Goal: Ask a question

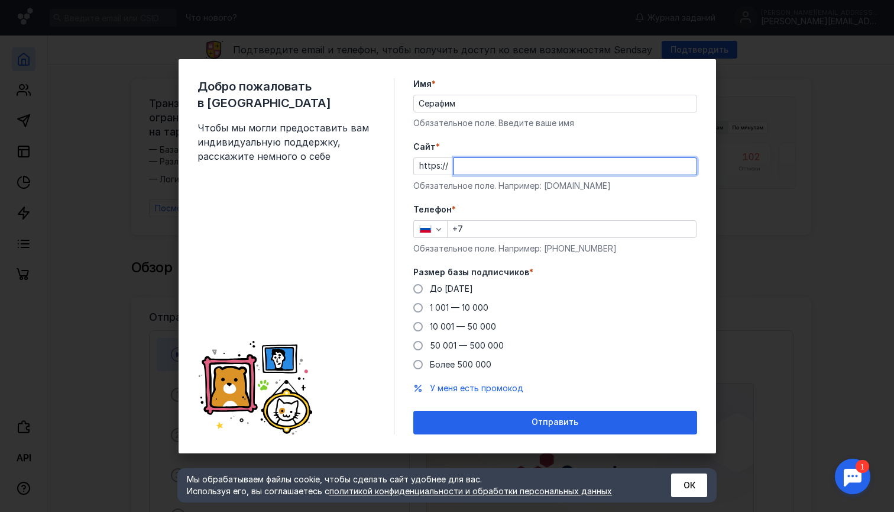
click at [756, 185] on div "Добро пожаловать в Sendsay Чтобы мы могли предоставить вам индивидуальную подде…" at bounding box center [447, 256] width 894 height 512
click at [862, 466] on div at bounding box center [852, 476] width 37 height 37
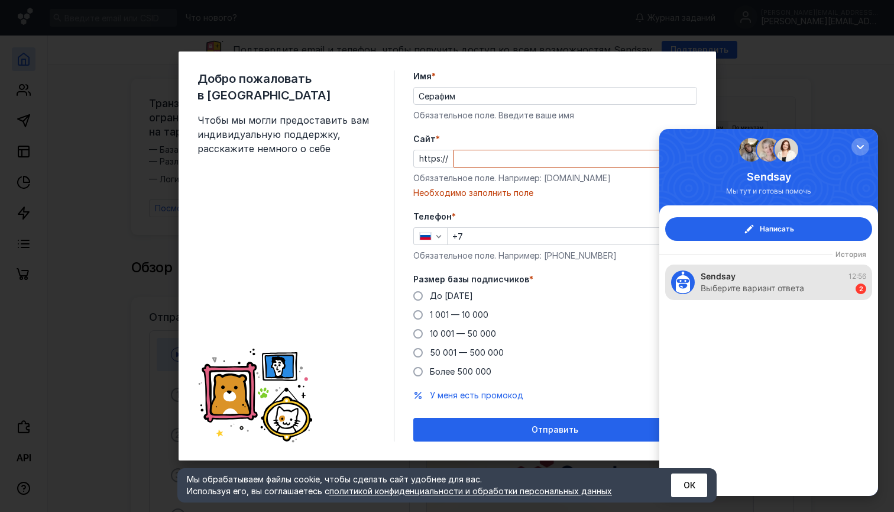
click at [839, 279] on div "Sendsay 12:56" at bounding box center [784, 276] width 166 height 12
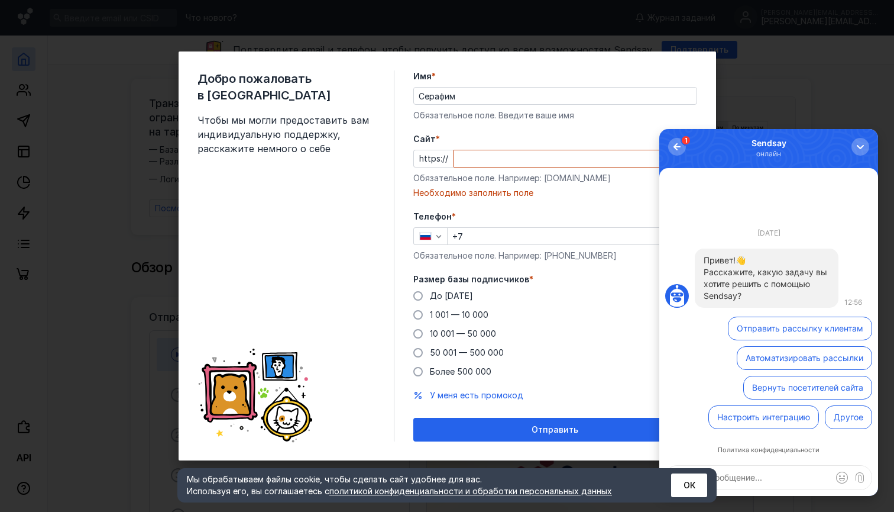
click at [811, 360] on button "Автоматизировать рассылки" at bounding box center [804, 358] width 135 height 24
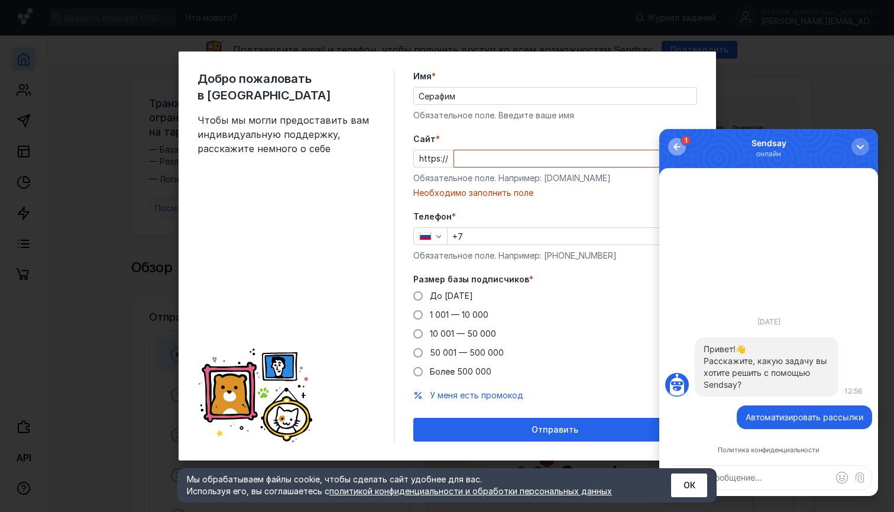
click at [676, 141] on div "button" at bounding box center [677, 147] width 12 height 12
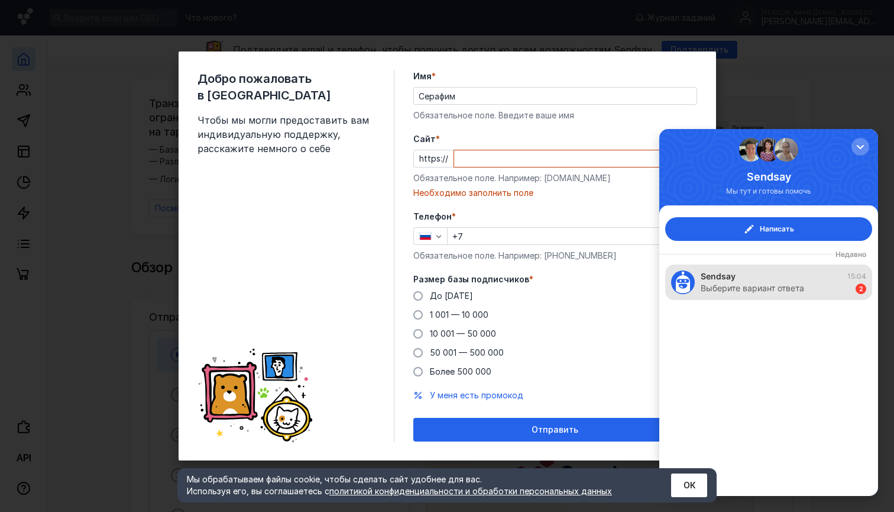
click at [791, 283] on div "Выберите вариант ответа" at bounding box center [752, 288] width 103 height 12
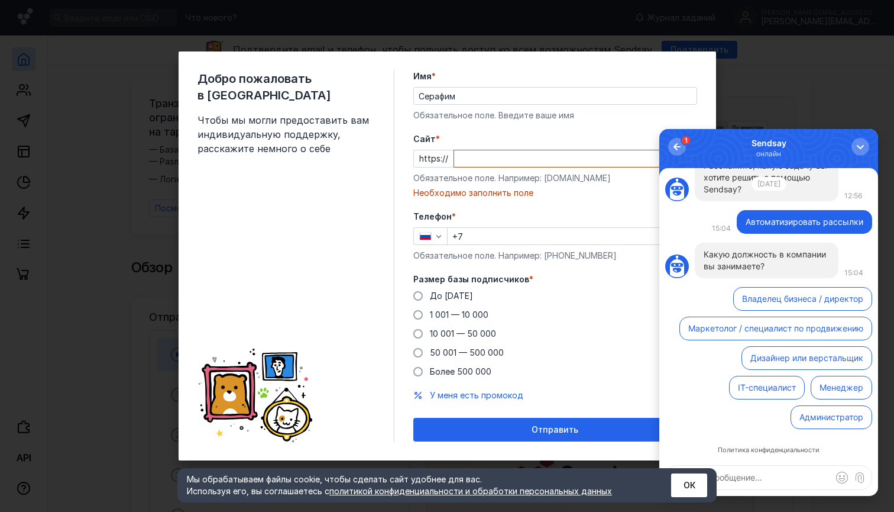
click at [791, 295] on button "Владелец бизнеса / директор" at bounding box center [802, 299] width 139 height 24
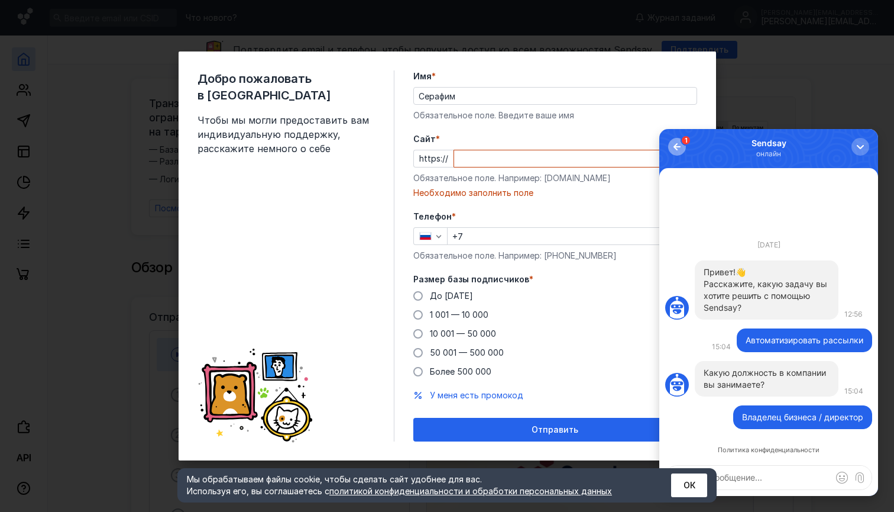
click at [681, 140] on button "1" at bounding box center [677, 147] width 18 height 18
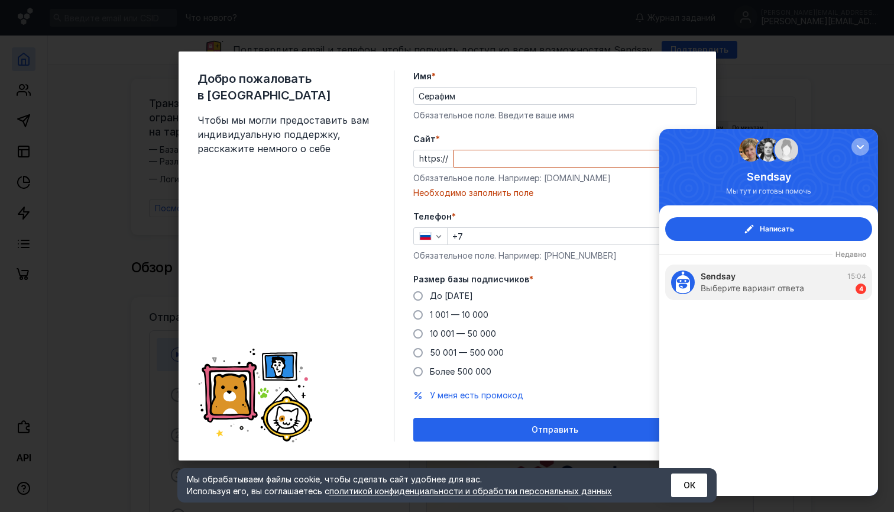
click at [860, 147] on div "button" at bounding box center [861, 147] width 12 height 12
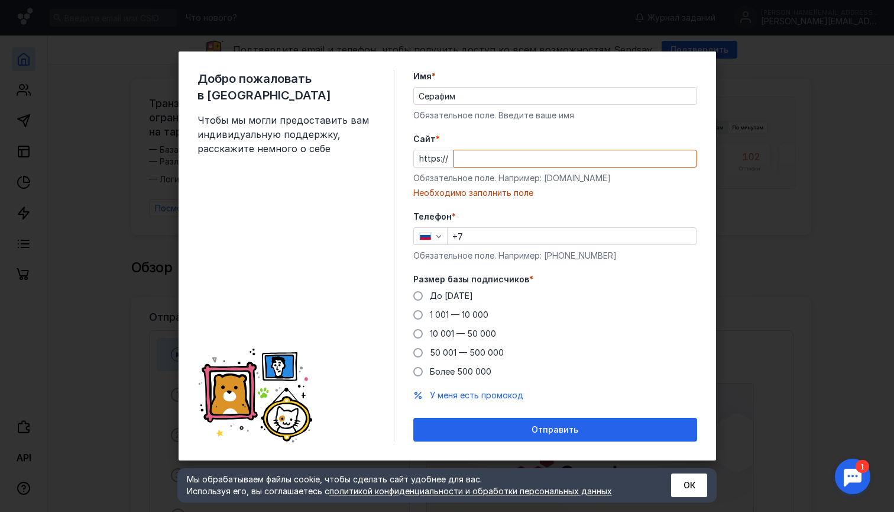
click at [147, 198] on div "Добро пожаловать в Sendsay Чтобы мы могли предоставить вам индивидуальную подде…" at bounding box center [447, 256] width 894 height 512
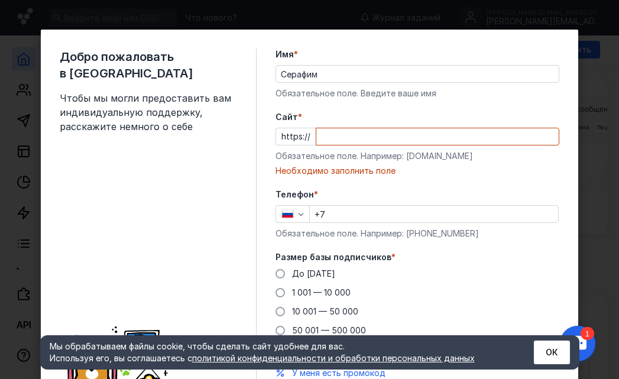
click at [530, 76] on input "Серафим" at bounding box center [417, 74] width 283 height 17
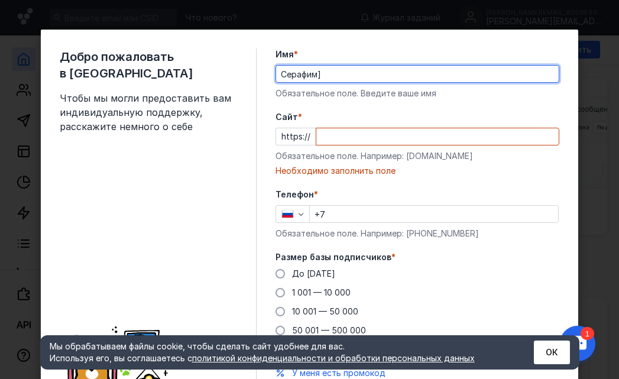
type input "Серафим"
click at [610, 195] on div "Добро пожаловать в Sendsay Чтобы мы могли предоставить вам индивидуальную подде…" at bounding box center [309, 189] width 619 height 379
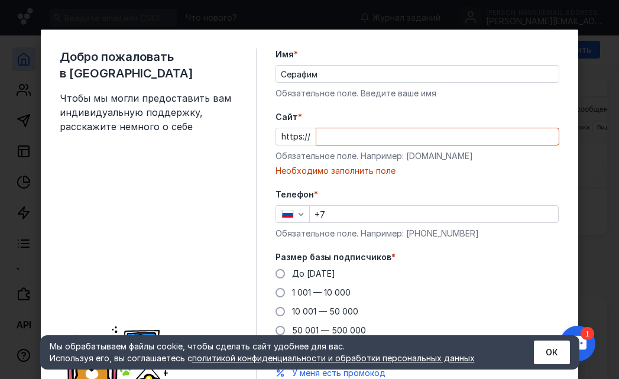
click at [405, 36] on div "Добро пожаловать в Sendsay Чтобы мы могли предоставить вам индивидуальную подде…" at bounding box center [310, 234] width 538 height 409
